Goal: Task Accomplishment & Management: Manage account settings

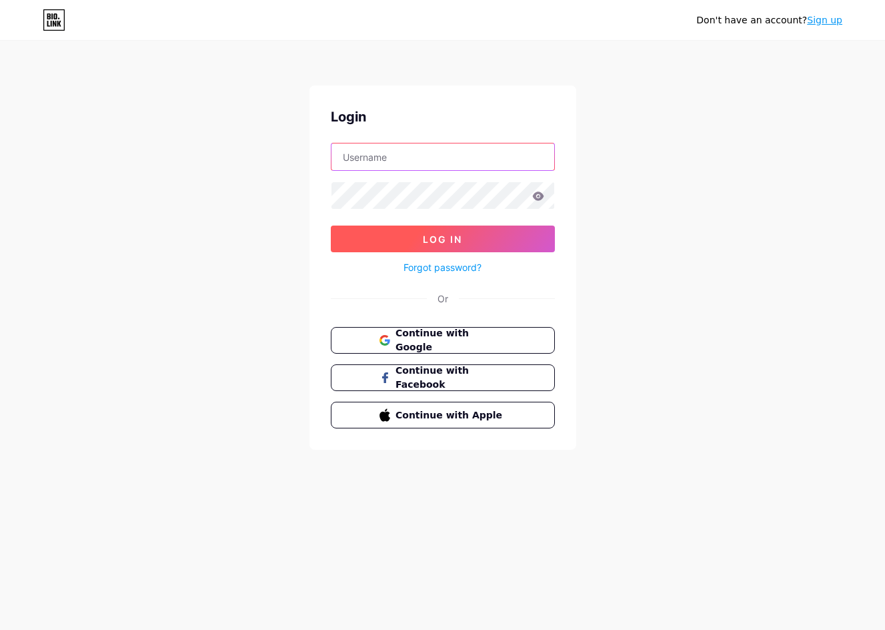
type input "[EMAIL_ADDRESS][DOMAIN_NAME]"
click at [423, 250] on button "Log In" at bounding box center [443, 238] width 224 height 27
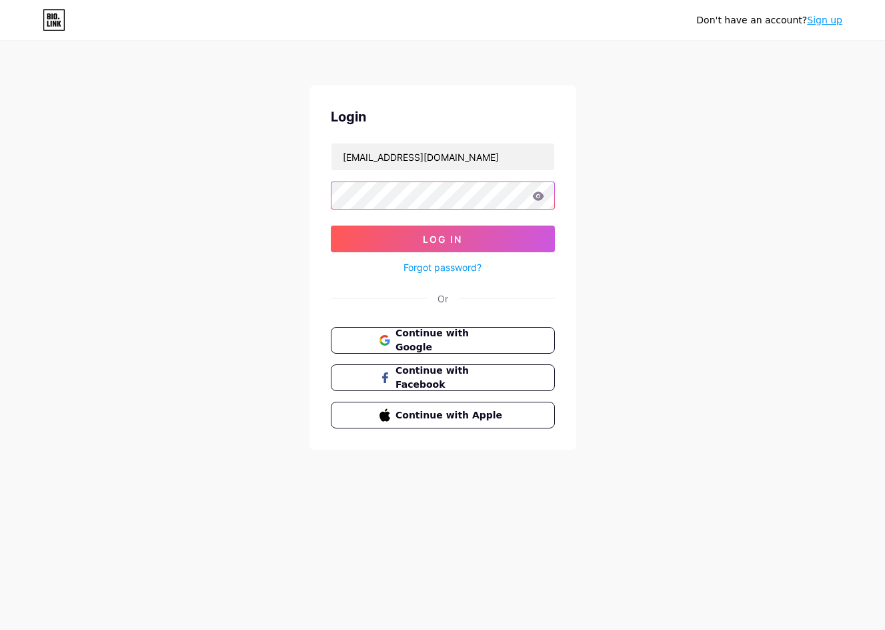
click at [297, 193] on div "Don't have an account? Sign up Login [EMAIL_ADDRESS][DOMAIN_NAME] Log In Forgot…" at bounding box center [442, 246] width 885 height 492
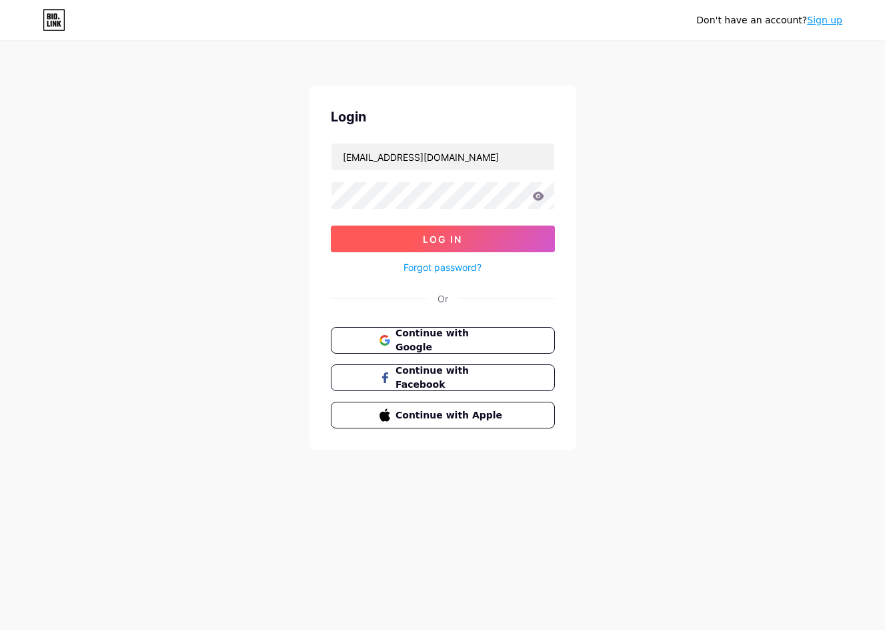
click at [342, 237] on button "Log In" at bounding box center [443, 238] width 224 height 27
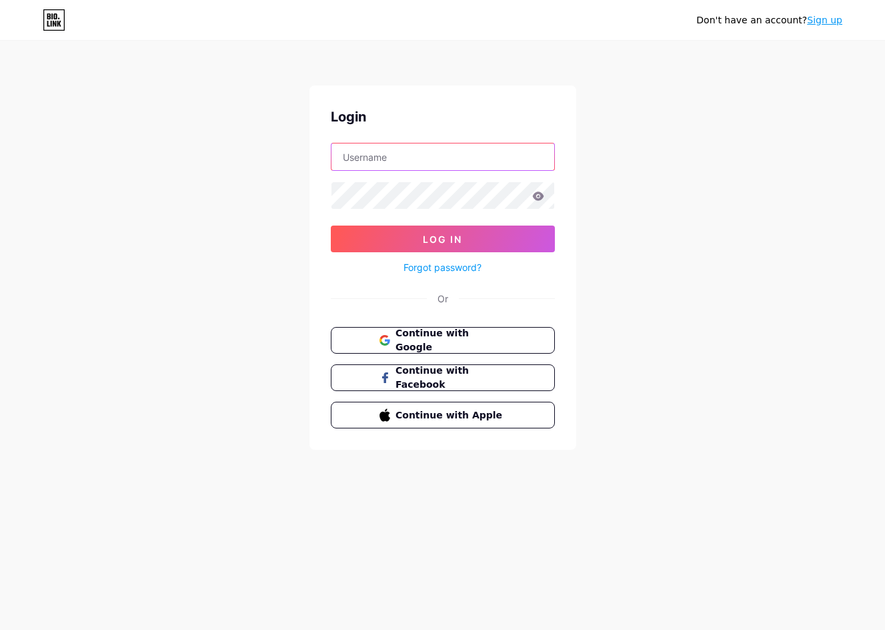
type input "[EMAIL_ADDRESS][DOMAIN_NAME]"
